Goal: Task Accomplishment & Management: Manage account settings

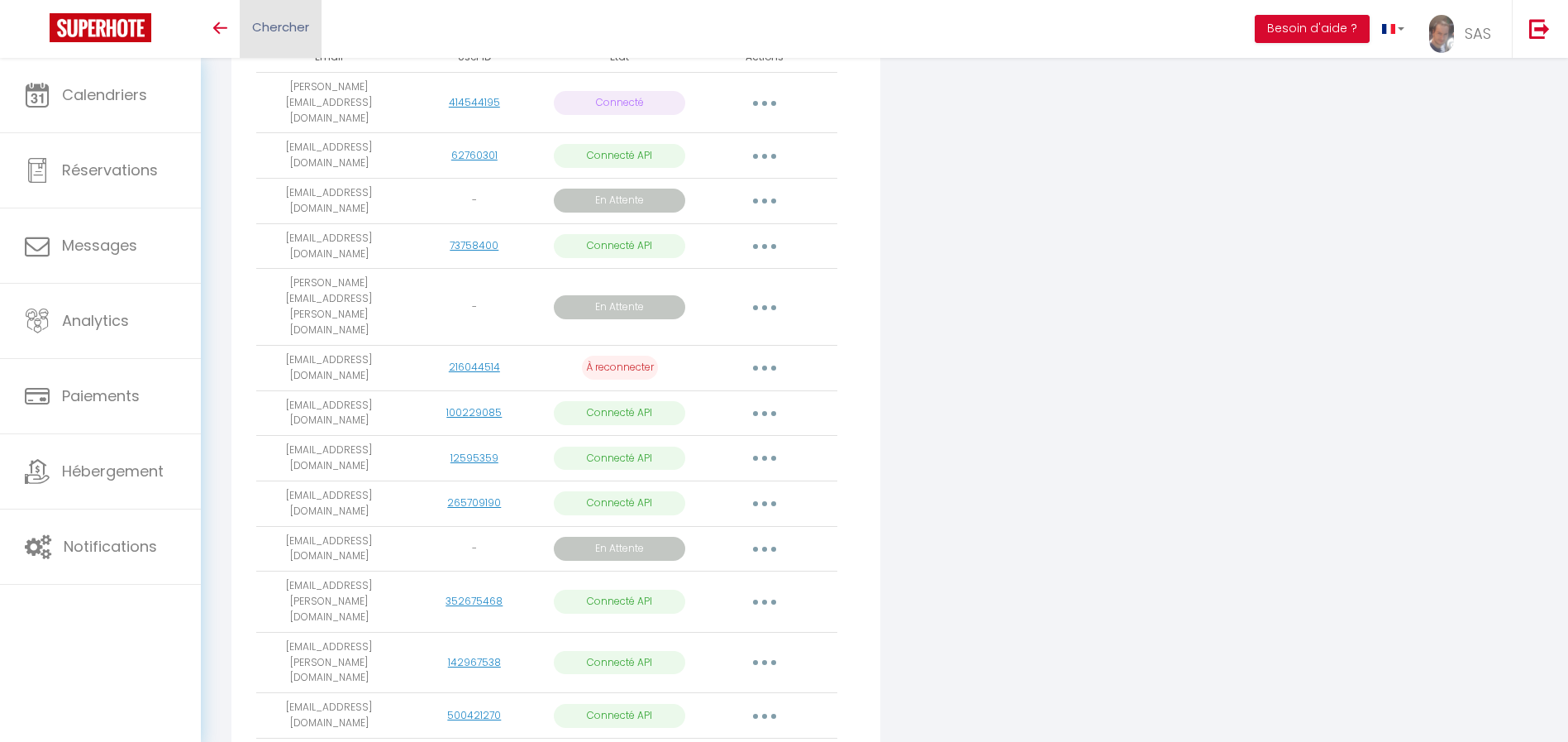
scroll to position [423, 0]
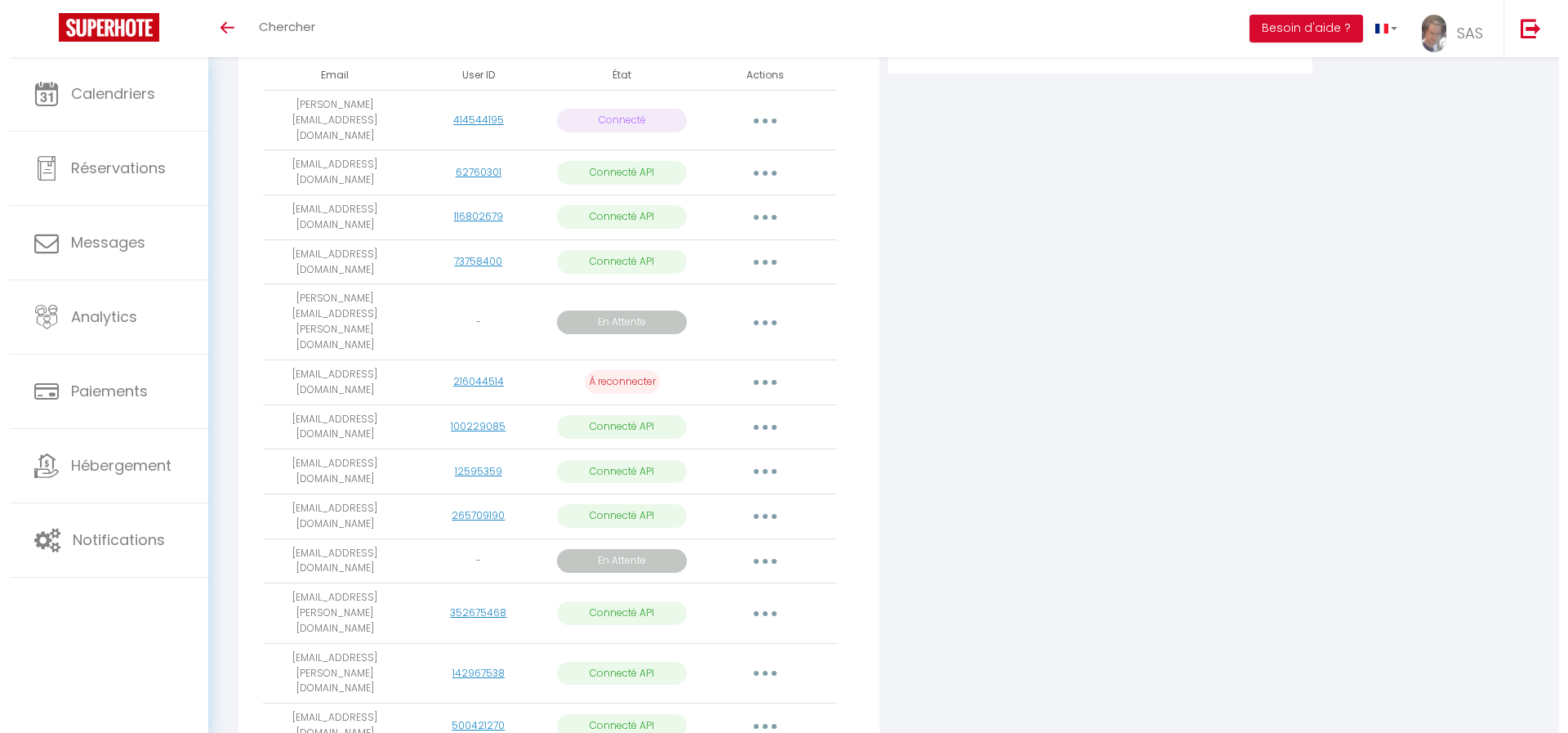
scroll to position [392, 0]
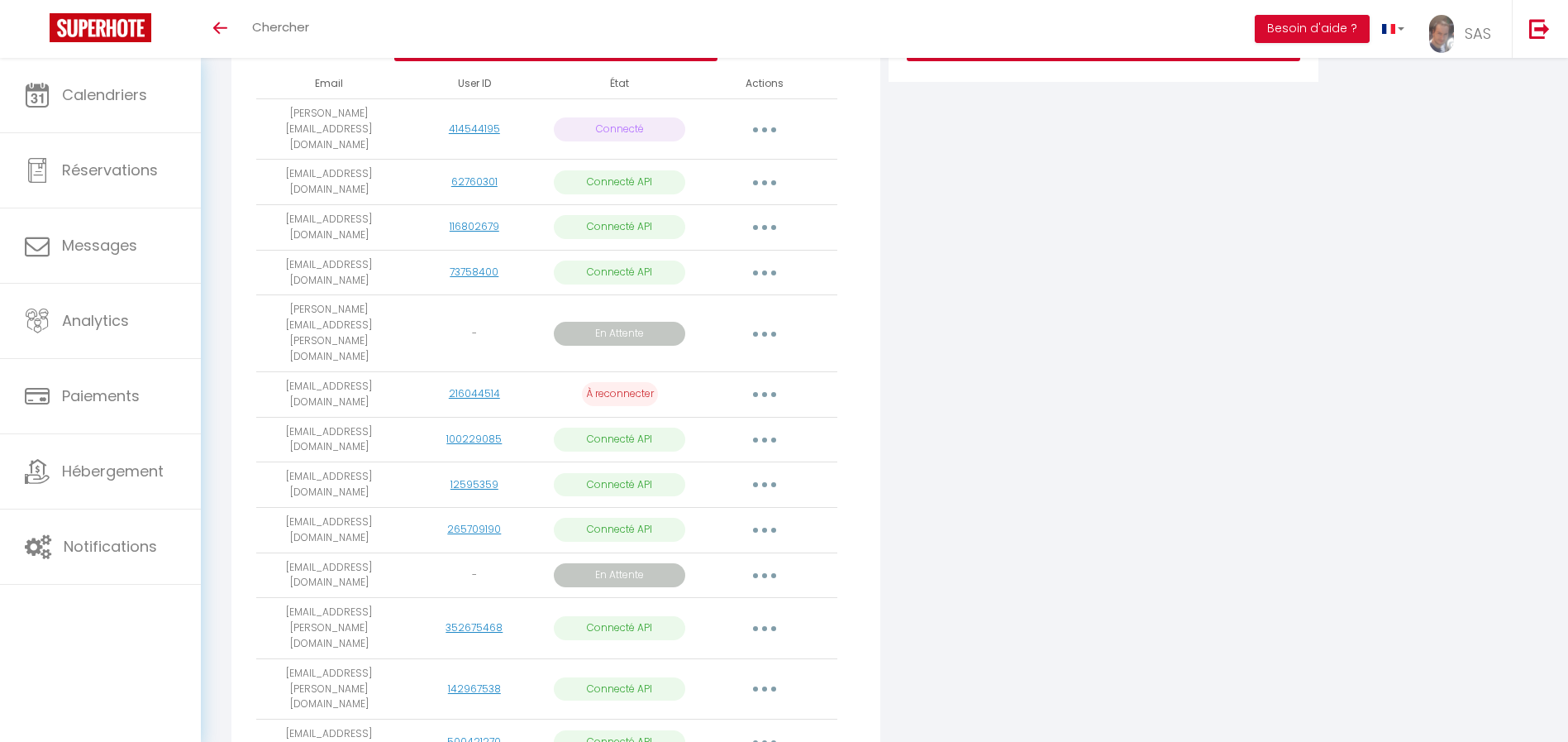
click at [755, 381] on button "button" at bounding box center [765, 394] width 46 height 27
click at [685, 477] on link "Reconnecter le compte" at bounding box center [691, 490] width 183 height 28
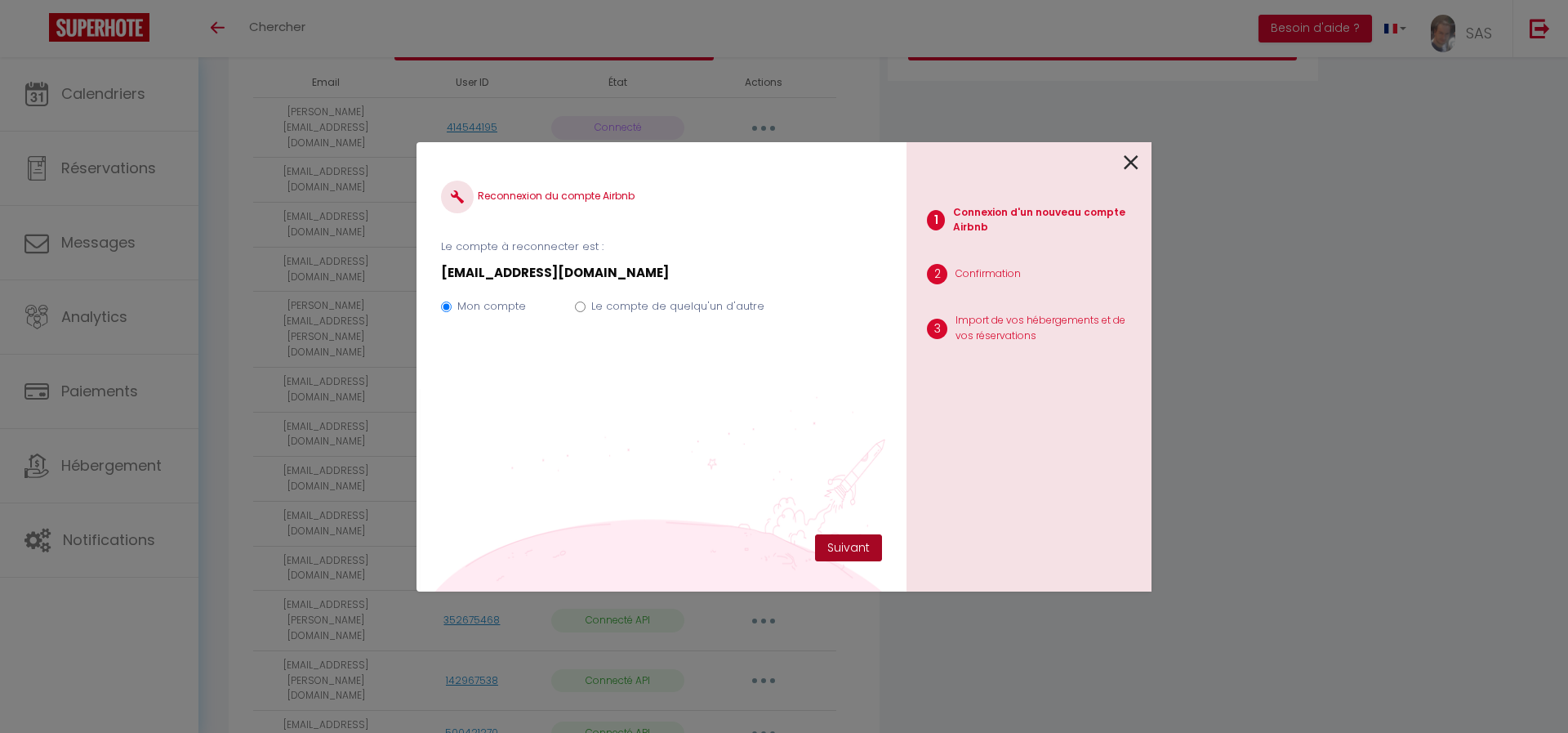
click at [850, 541] on button "Suivant" at bounding box center [848, 548] width 67 height 27
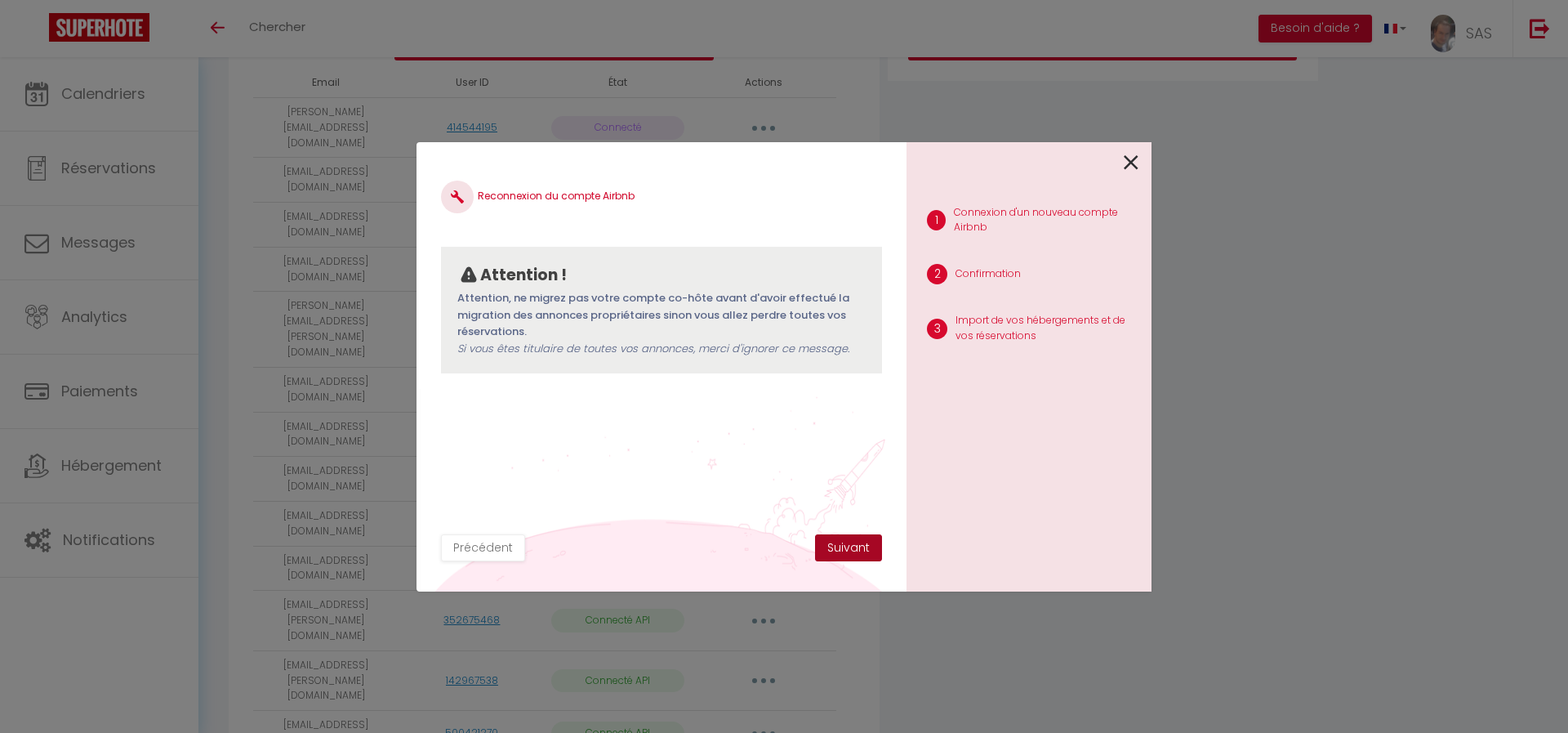
click at [848, 543] on button "Suivant" at bounding box center [848, 548] width 67 height 27
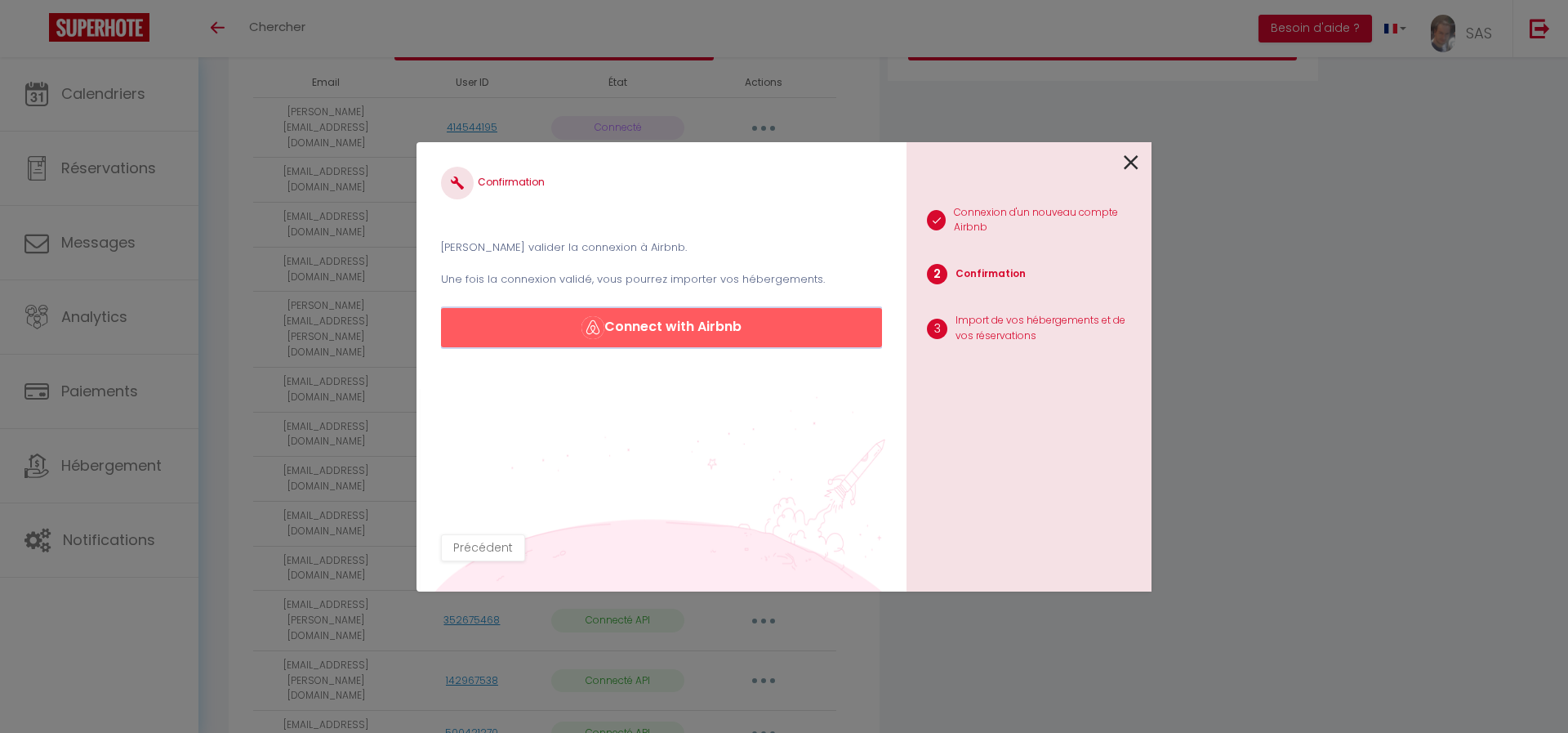
click at [785, 328] on button "Connect with Airbnb" at bounding box center [661, 327] width 441 height 39
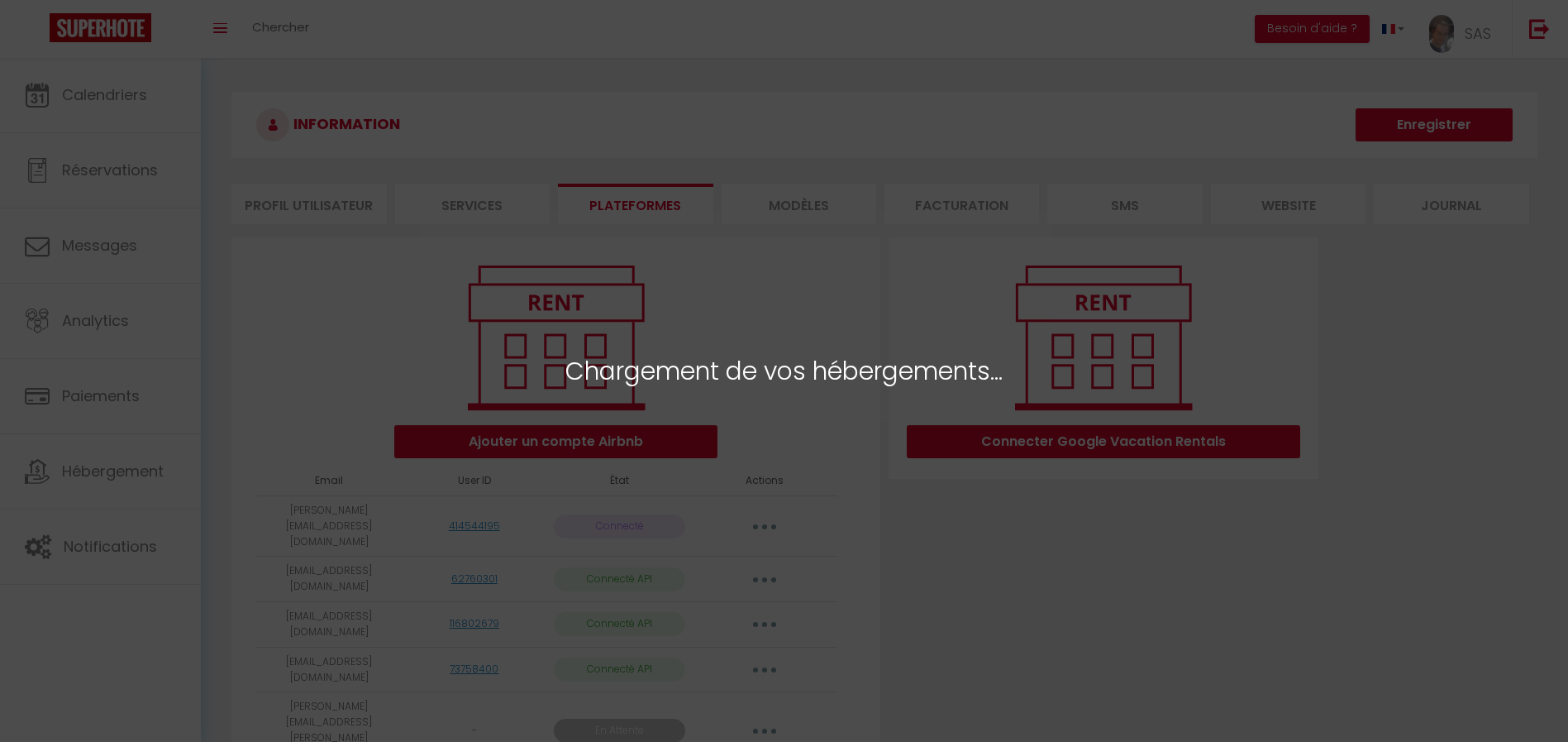
select select "23552"
select select "11184"
select select "36423"
select select "22454"
select select "15028"
